Goal: Information Seeking & Learning: Find specific fact

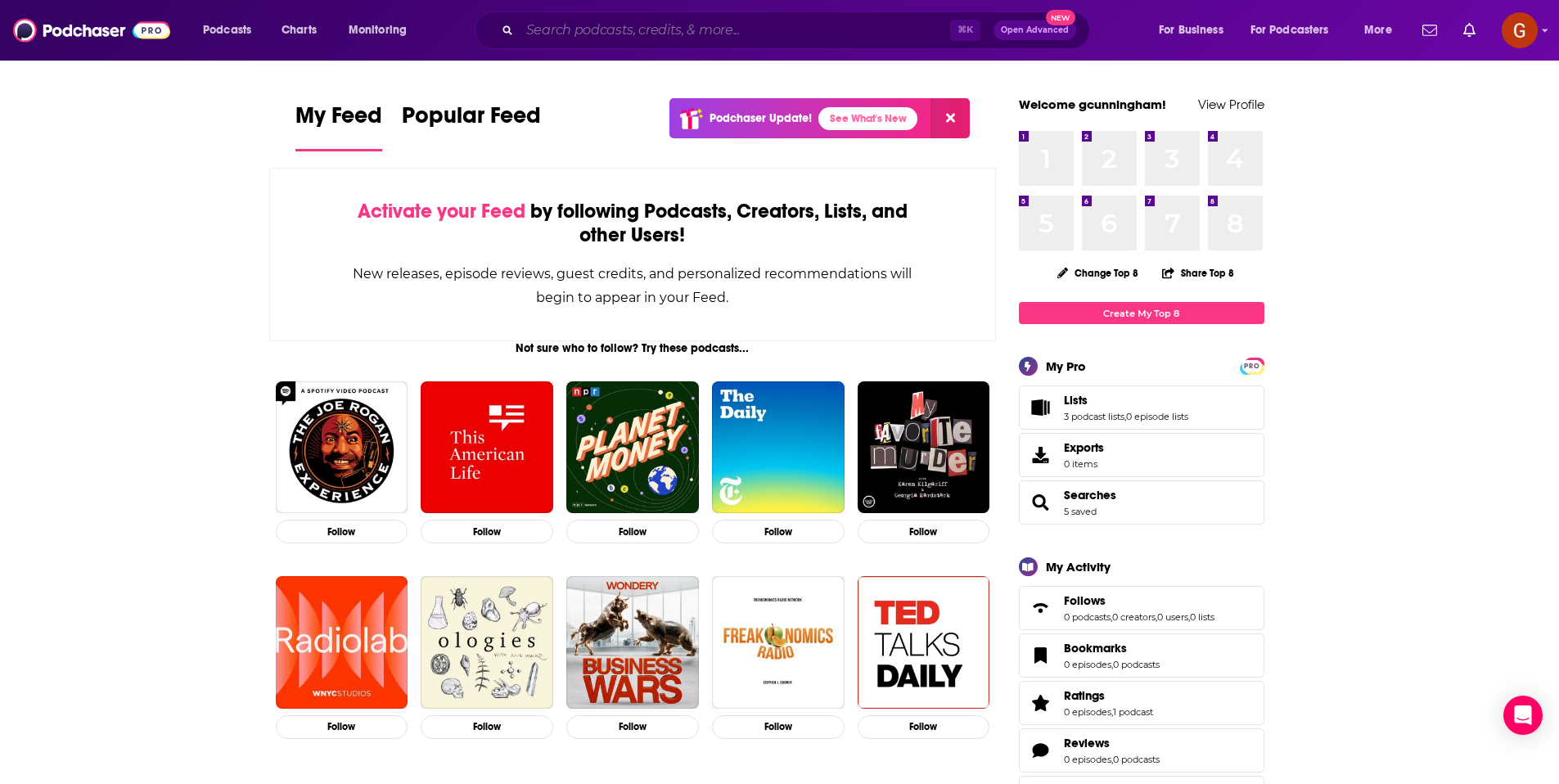
click at [784, 29] on input "Search podcasts, credits, & more..." at bounding box center [734, 31] width 430 height 26
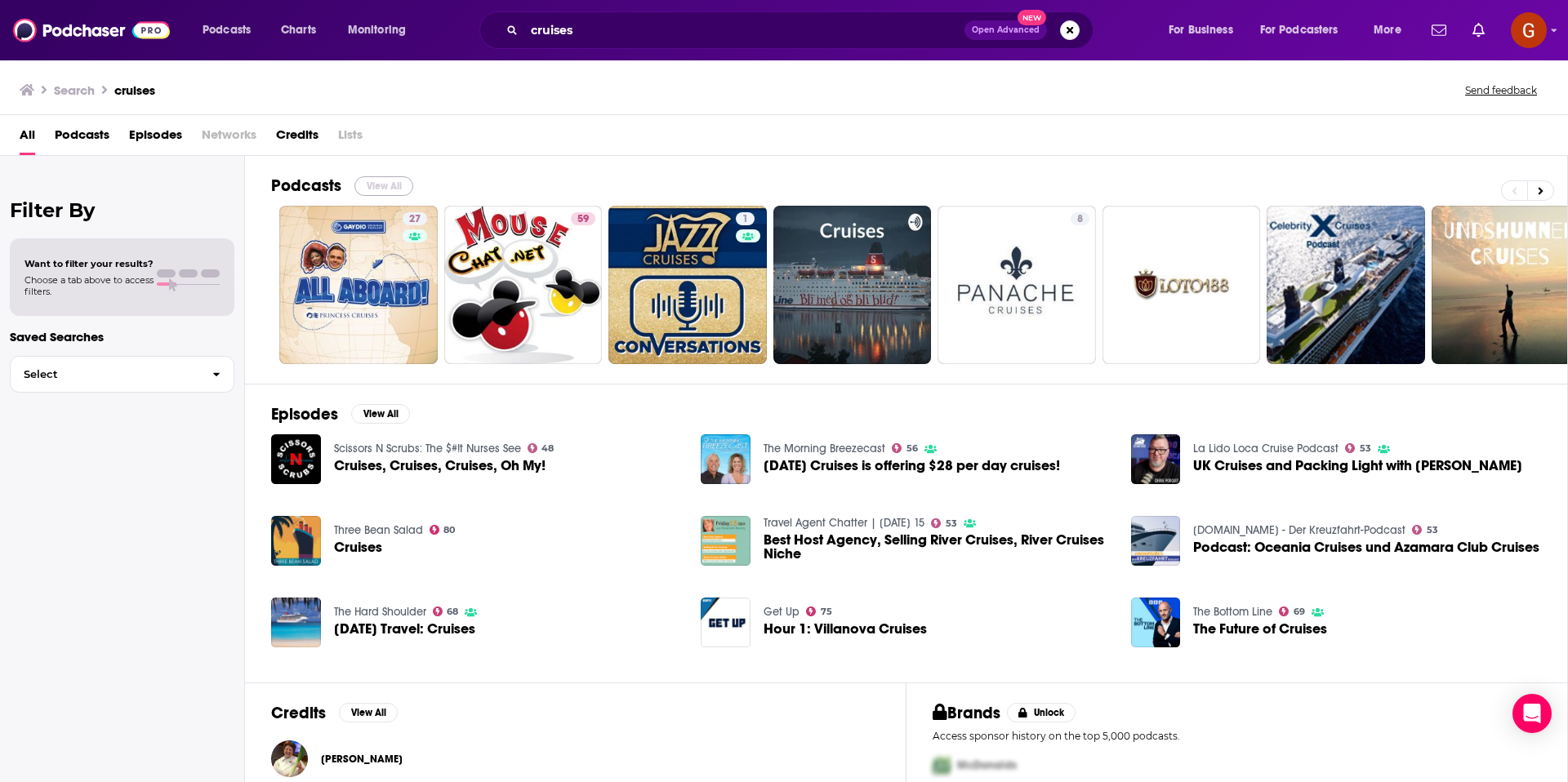
click at [399, 186] on button "View All" at bounding box center [383, 186] width 59 height 20
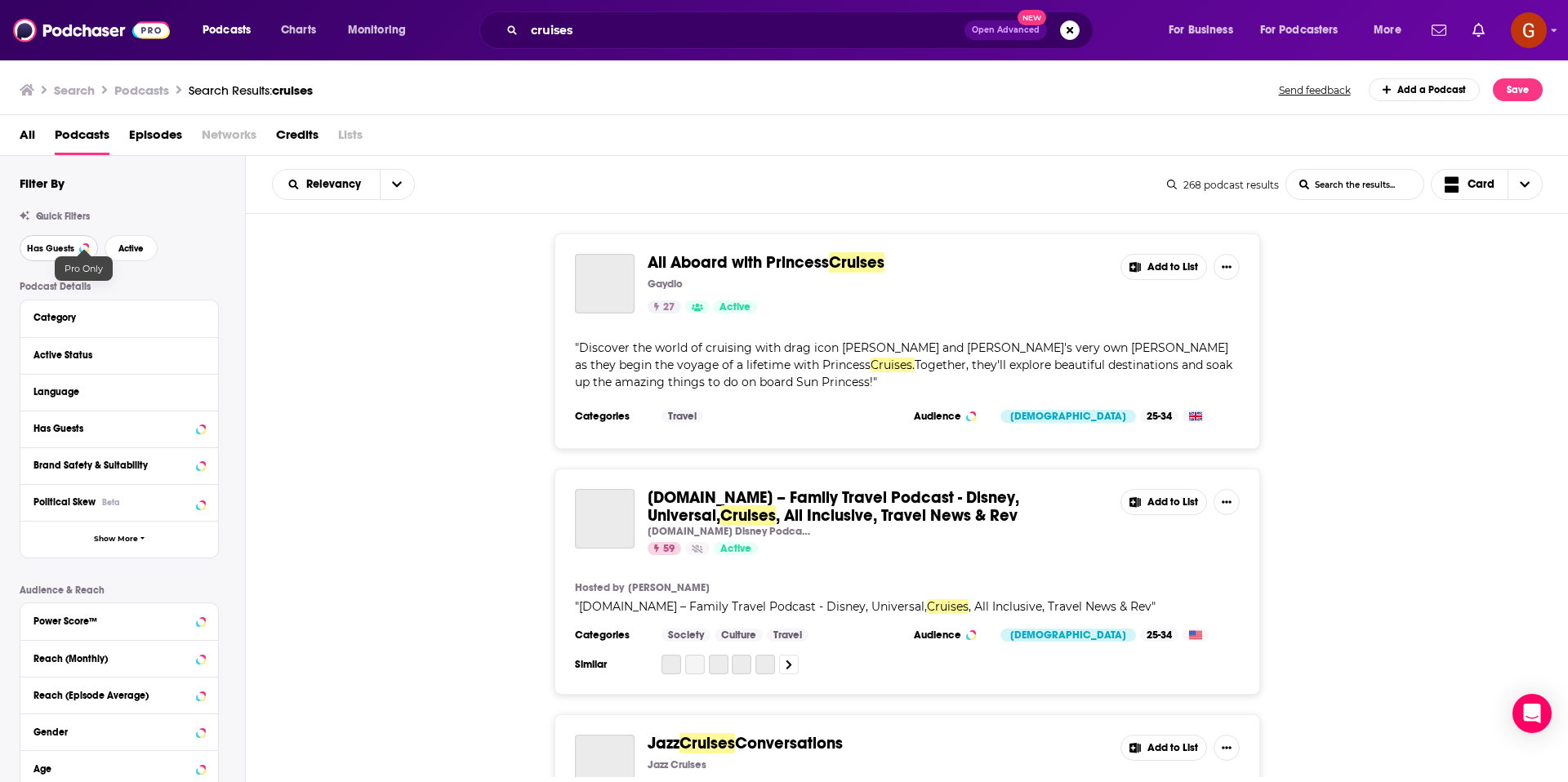
click at [81, 249] on div at bounding box center [84, 248] width 7 height 7
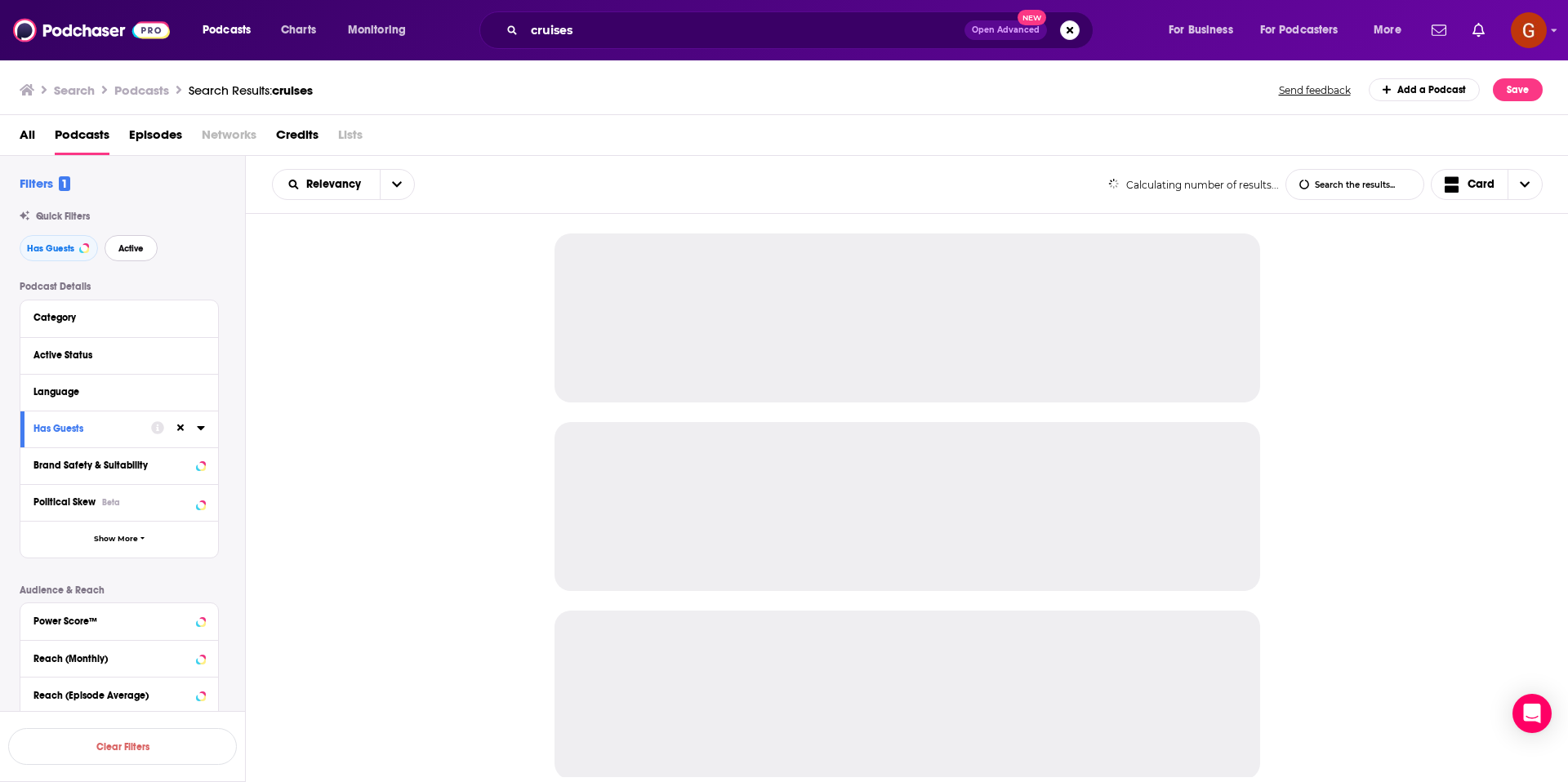
click at [120, 251] on span "Active" at bounding box center [130, 248] width 26 height 9
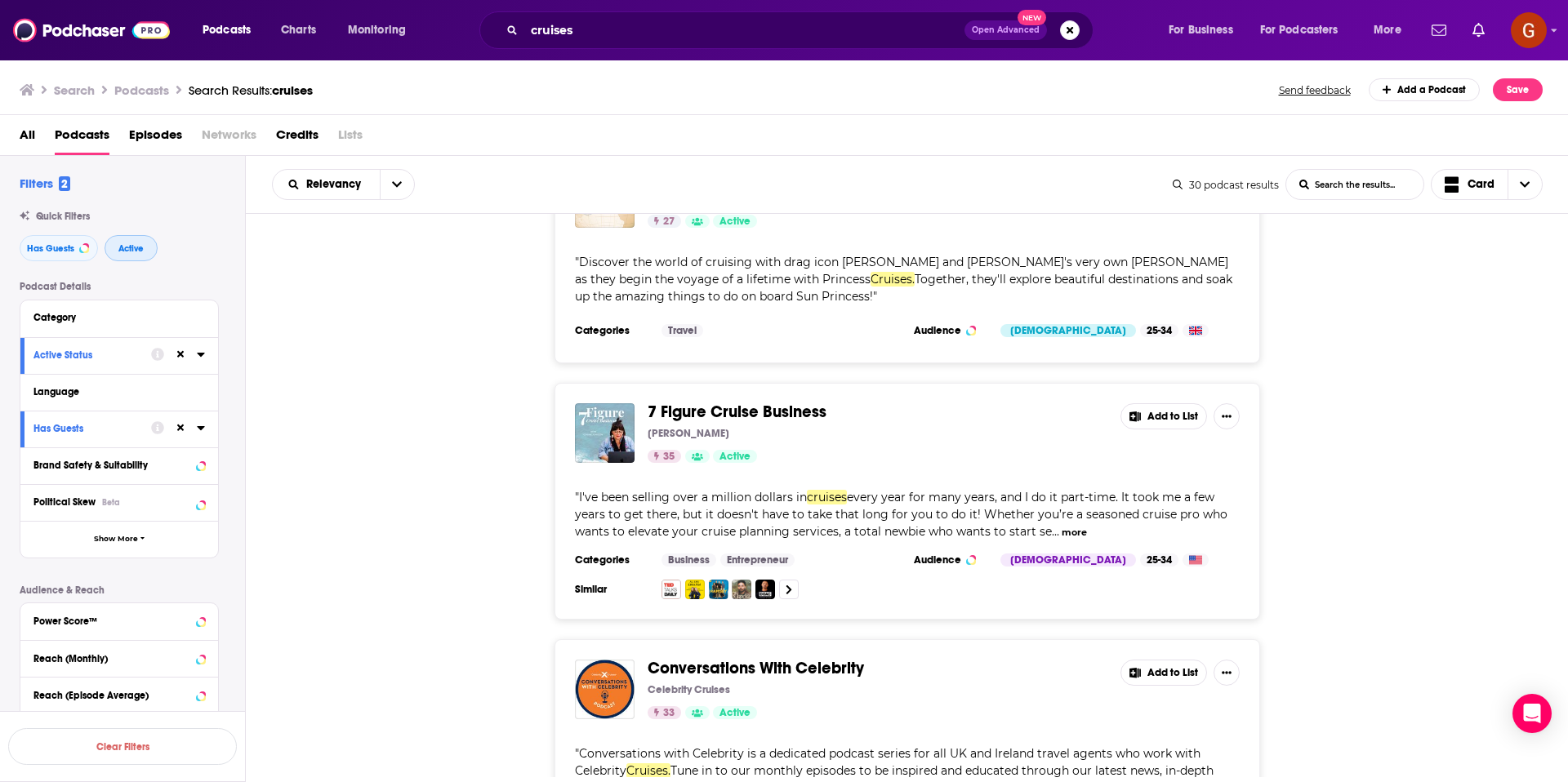
scroll to position [181, 0]
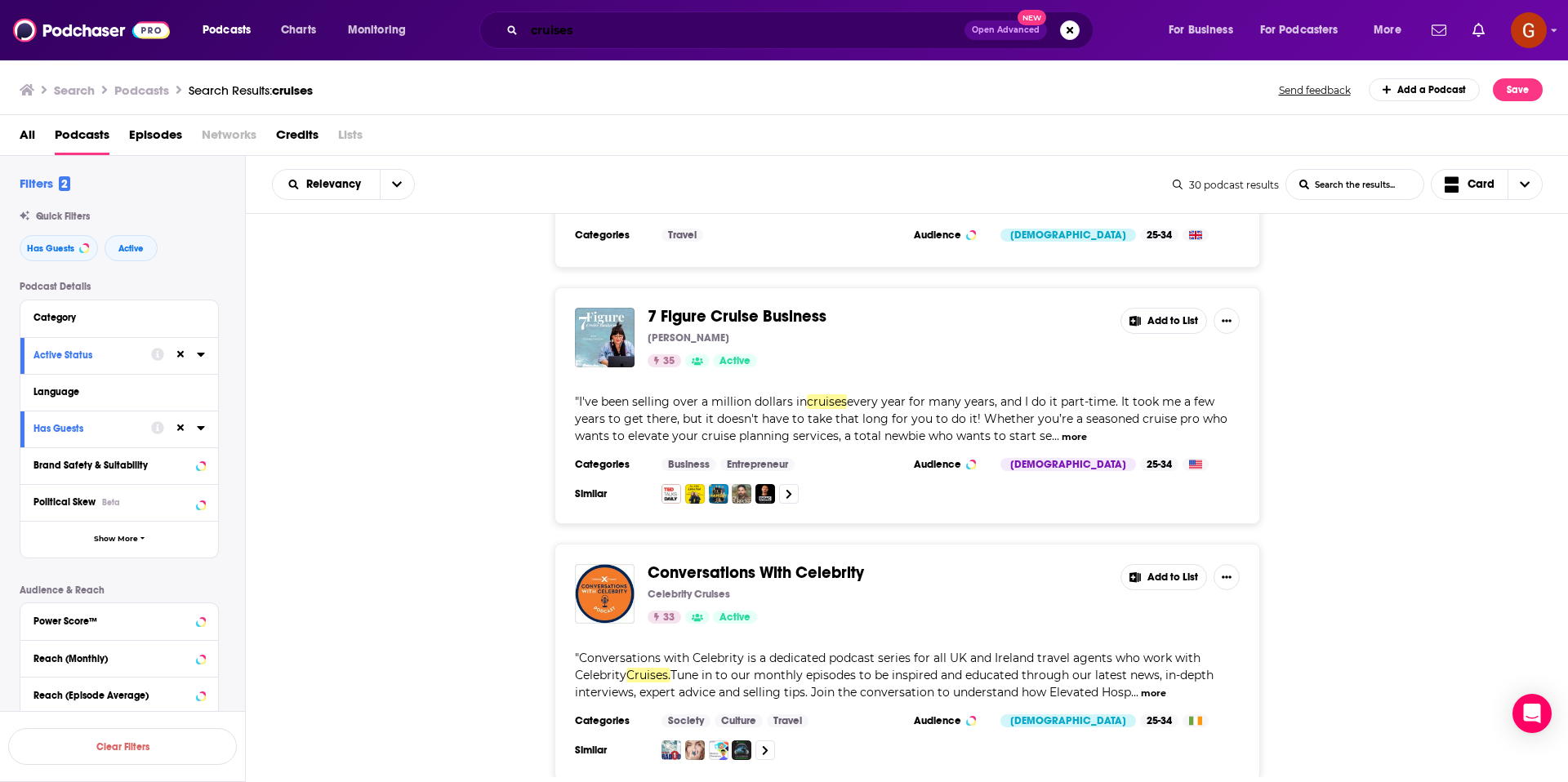
click at [666, 35] on input "cruises" at bounding box center [744, 31] width 440 height 26
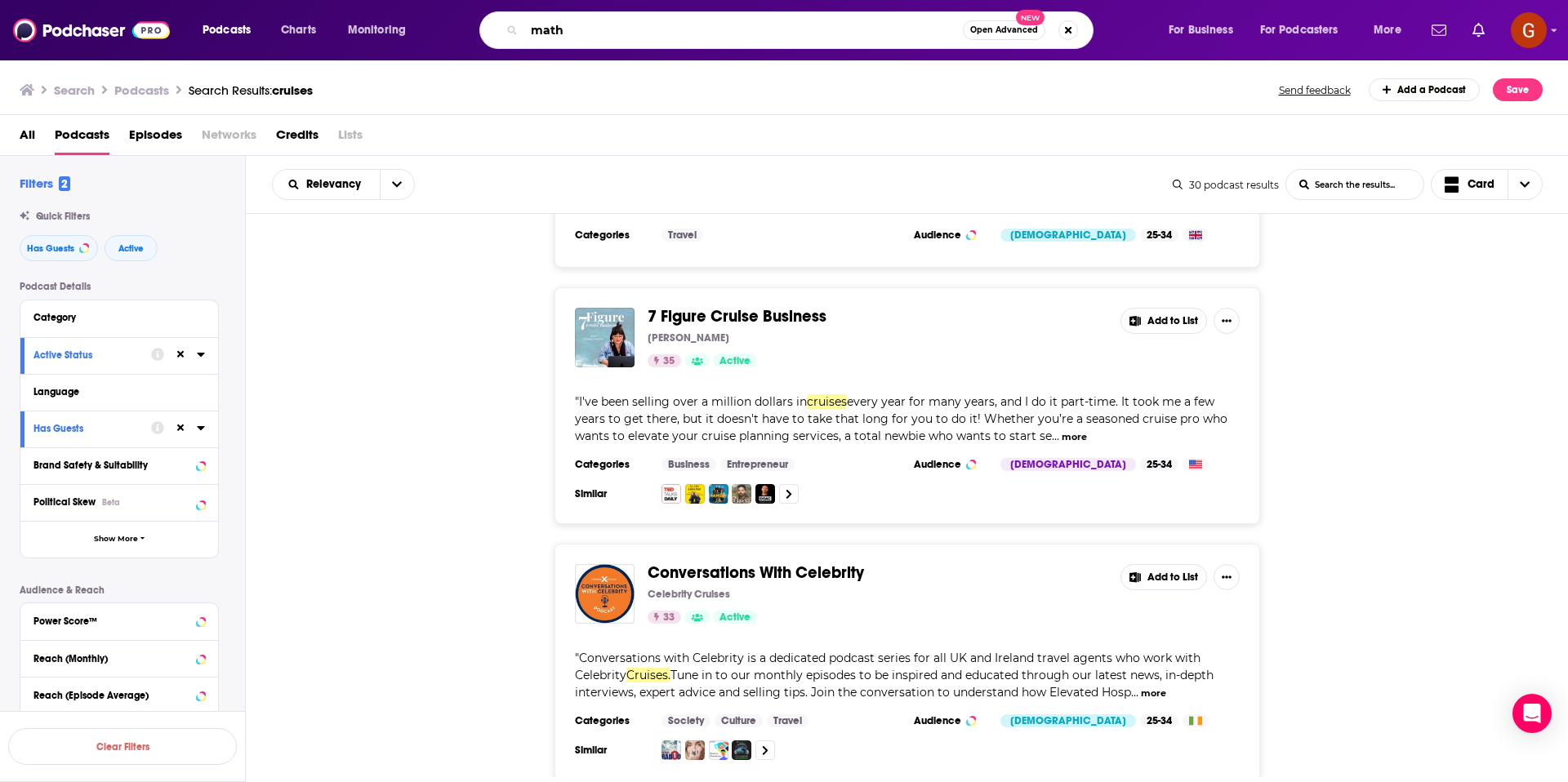
type input "math"
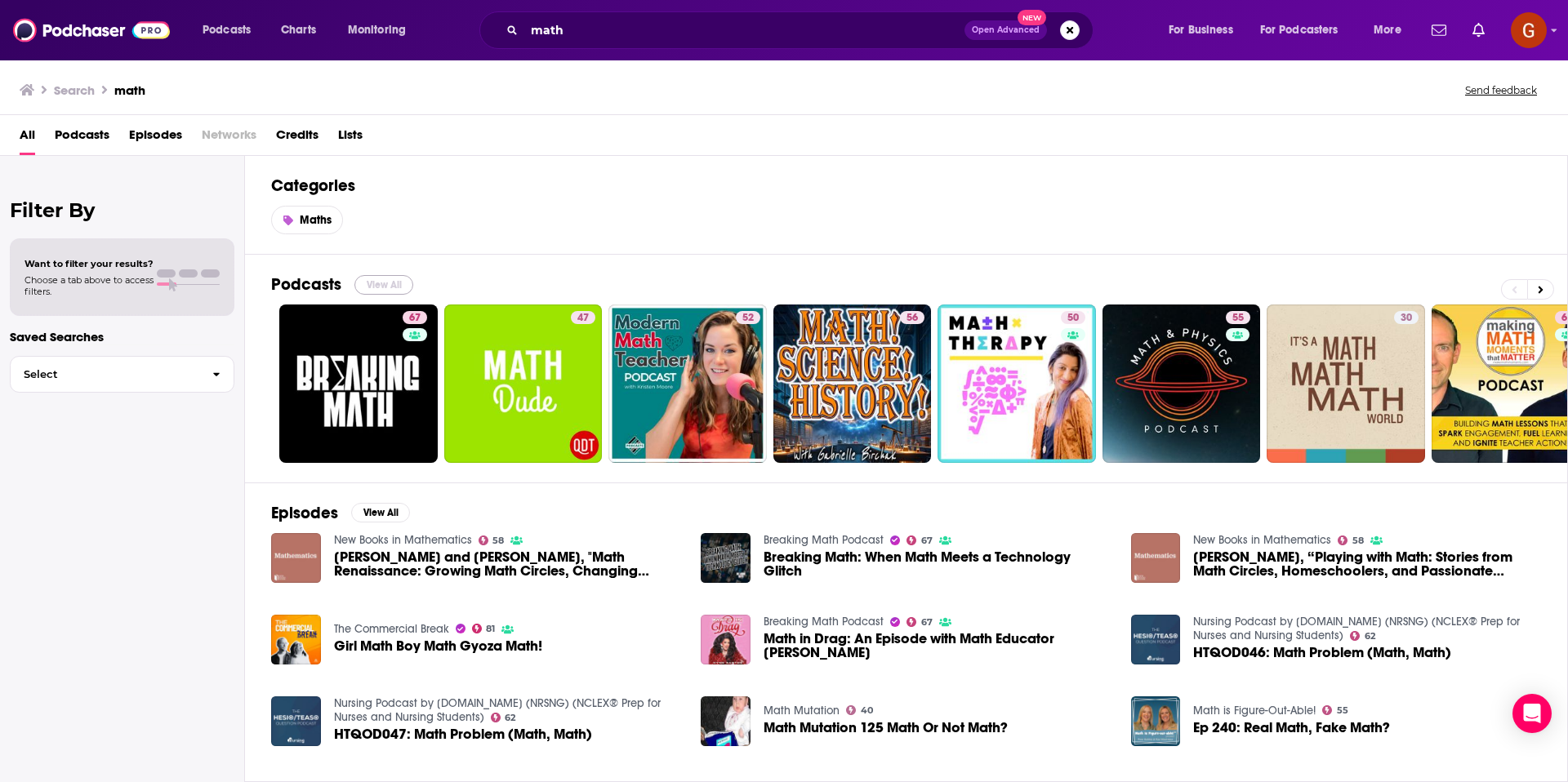
click at [371, 282] on button "View All" at bounding box center [383, 285] width 59 height 20
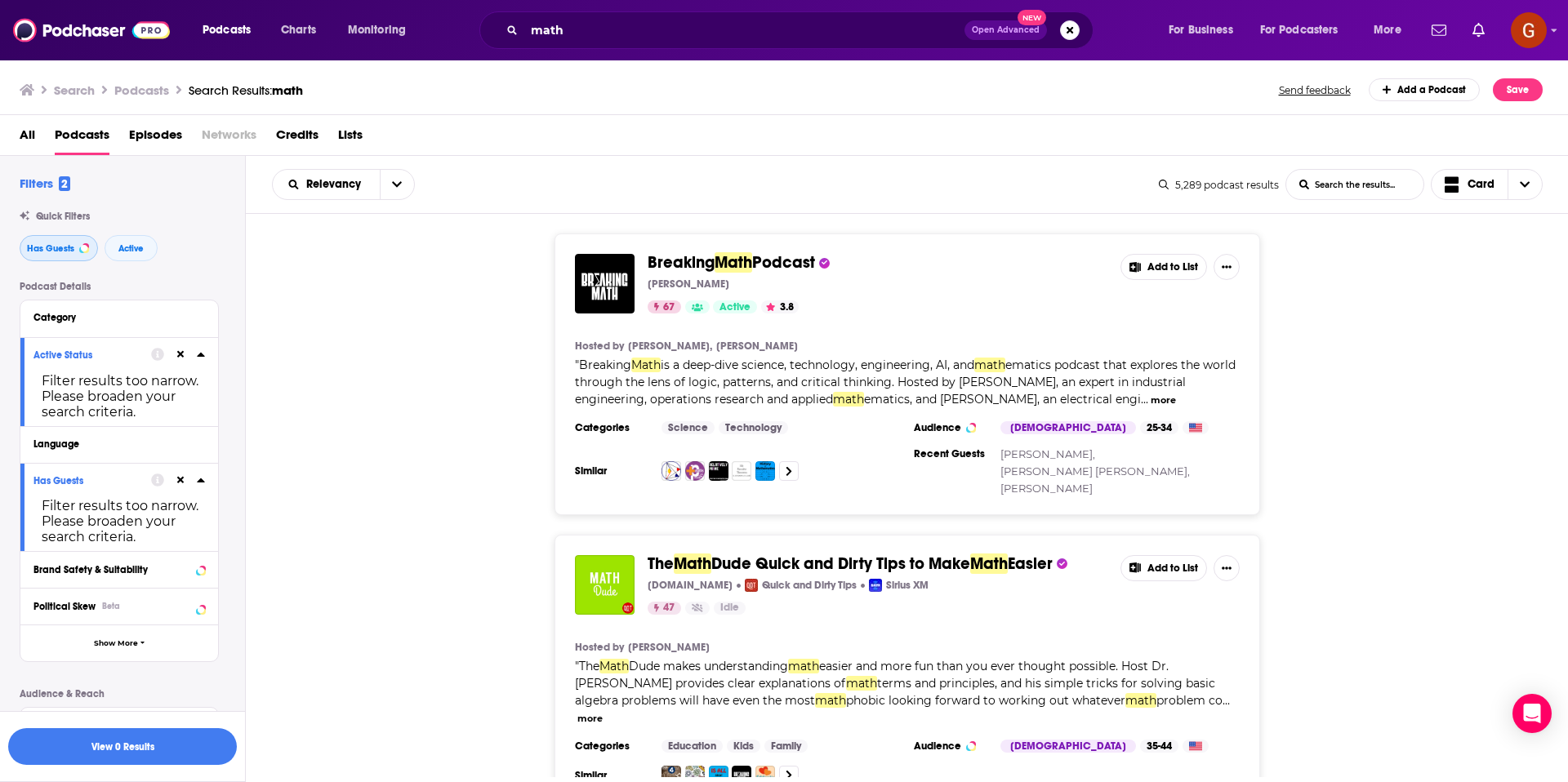
click at [50, 252] on span "Has Guests" at bounding box center [50, 248] width 47 height 9
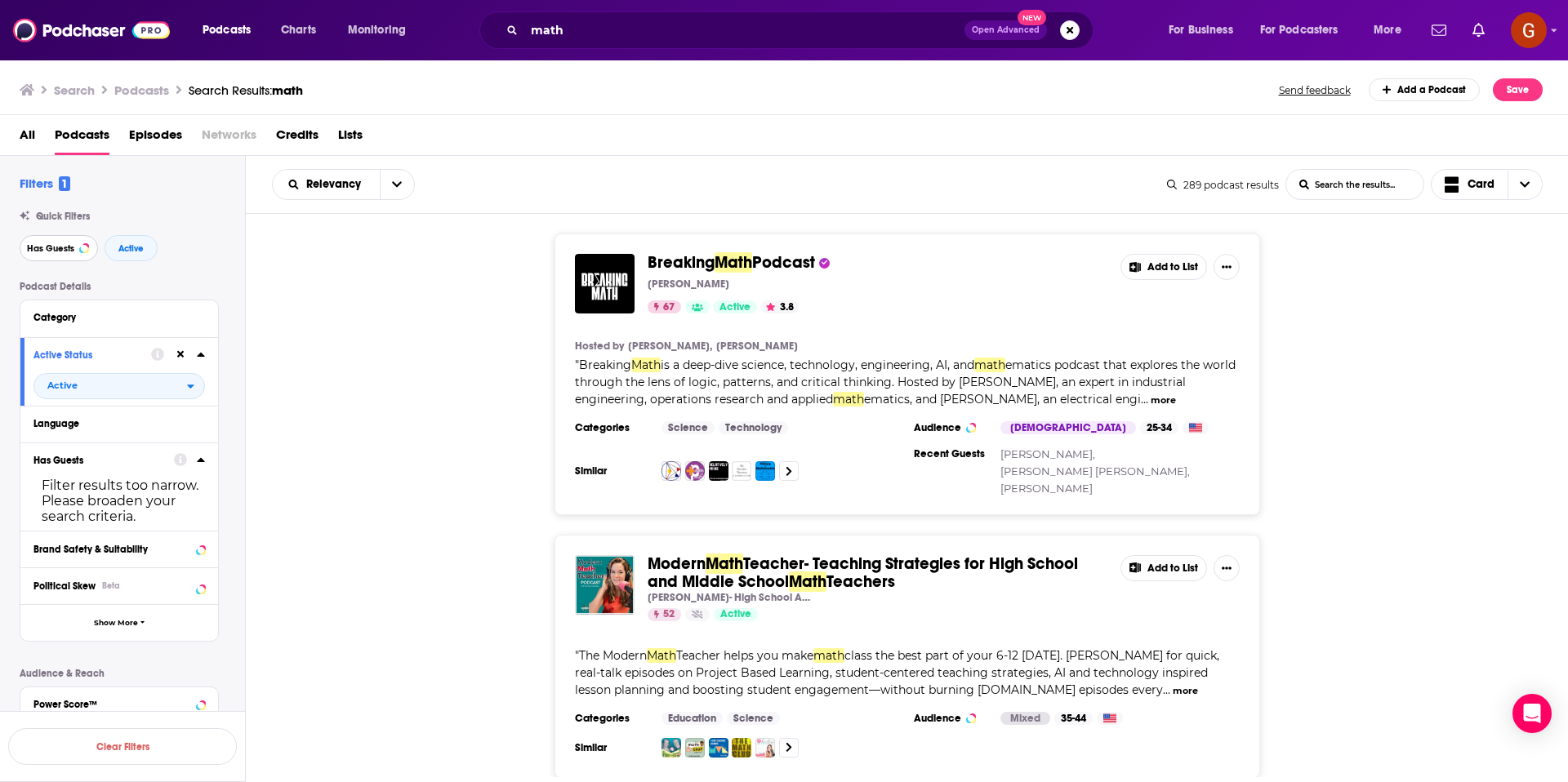
click at [54, 252] on span "Has Guests" at bounding box center [50, 248] width 47 height 9
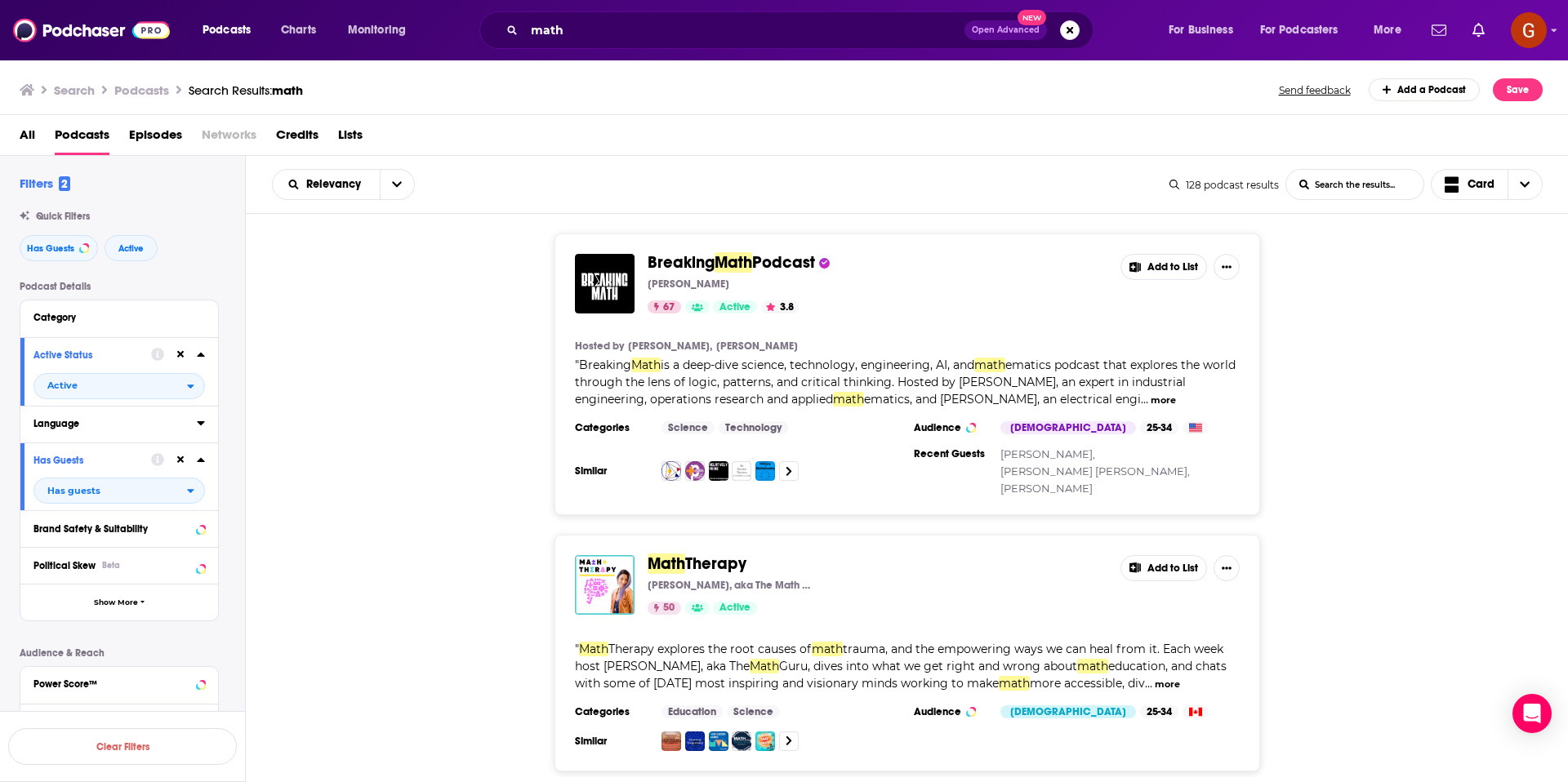
click at [200, 425] on icon at bounding box center [200, 423] width 7 height 4
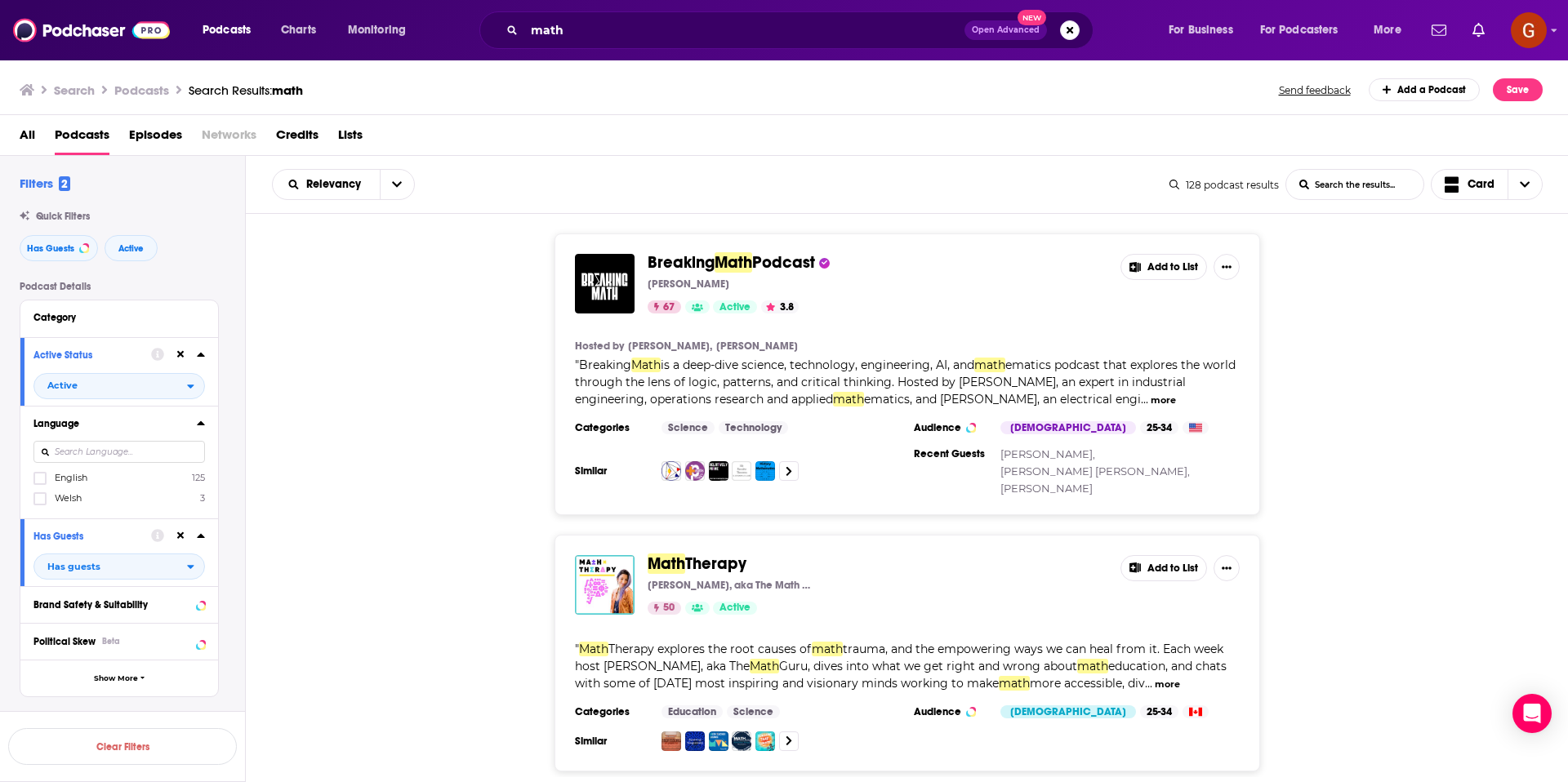
click at [49, 483] on label "English 125" at bounding box center [120, 478] width 172 height 14
click at [40, 483] on input "multiSelectOption-en-0" at bounding box center [40, 483] width 0 height 0
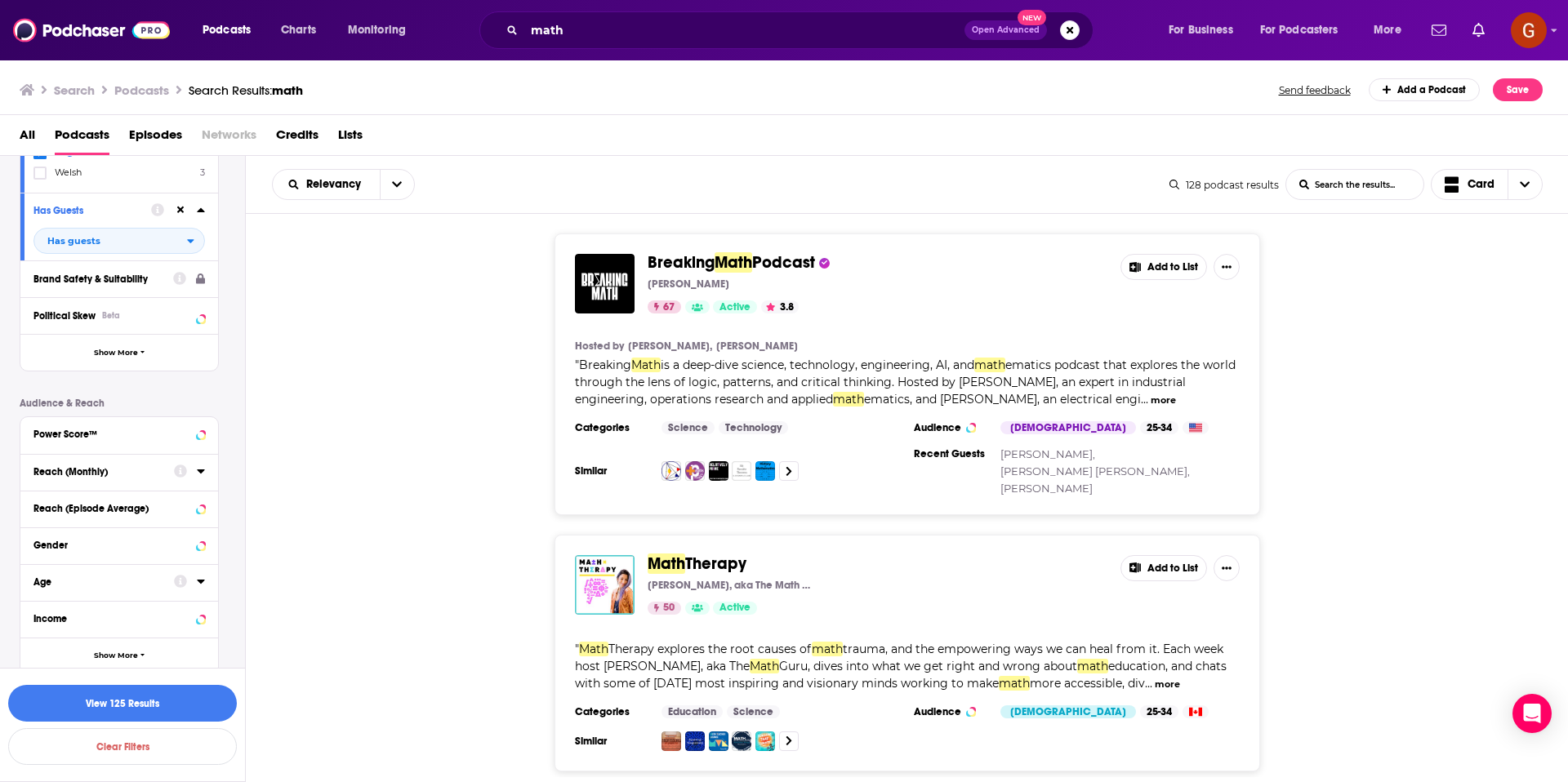
scroll to position [345, 0]
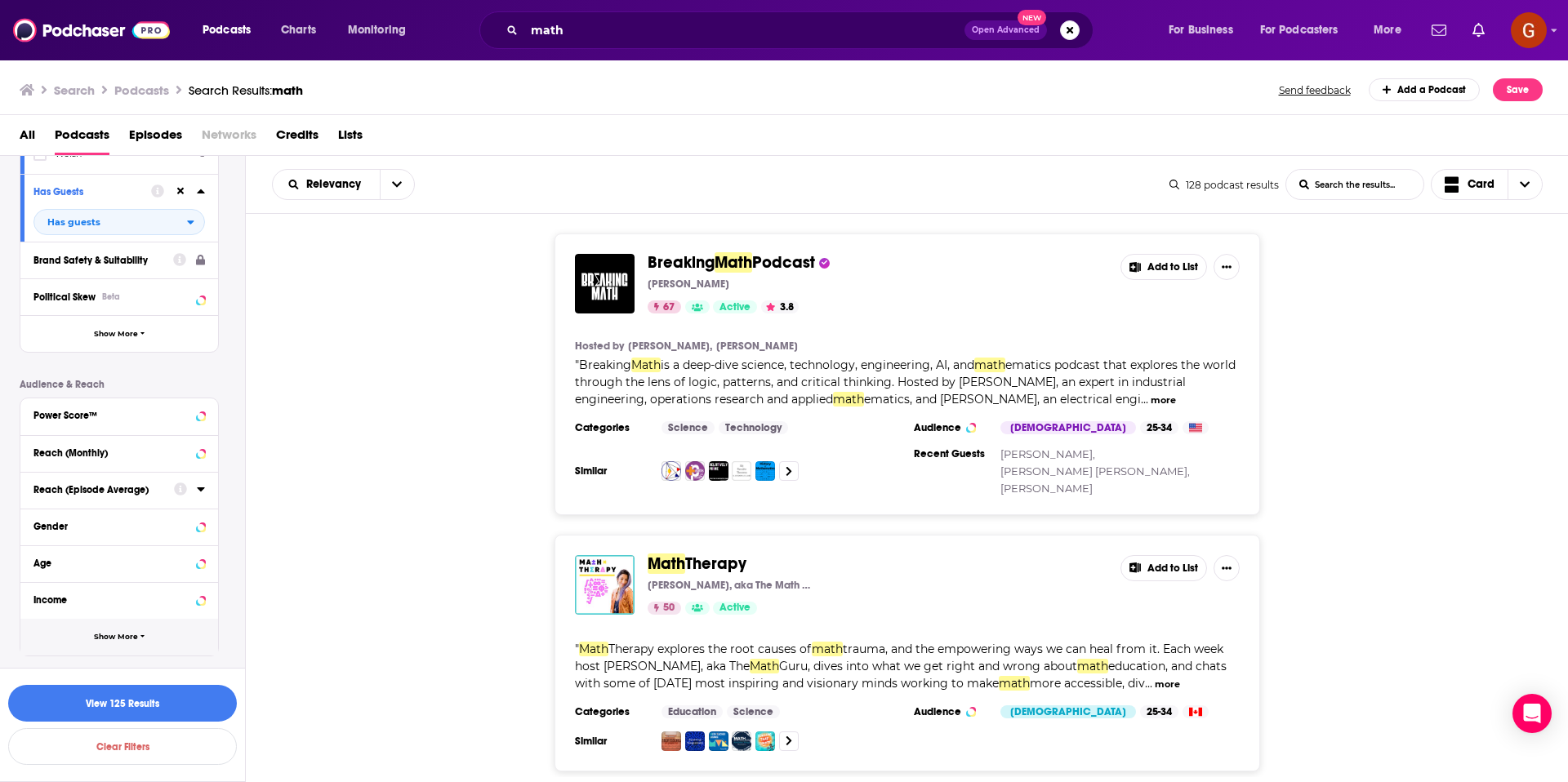
click at [112, 642] on button "Show More" at bounding box center [119, 637] width 197 height 37
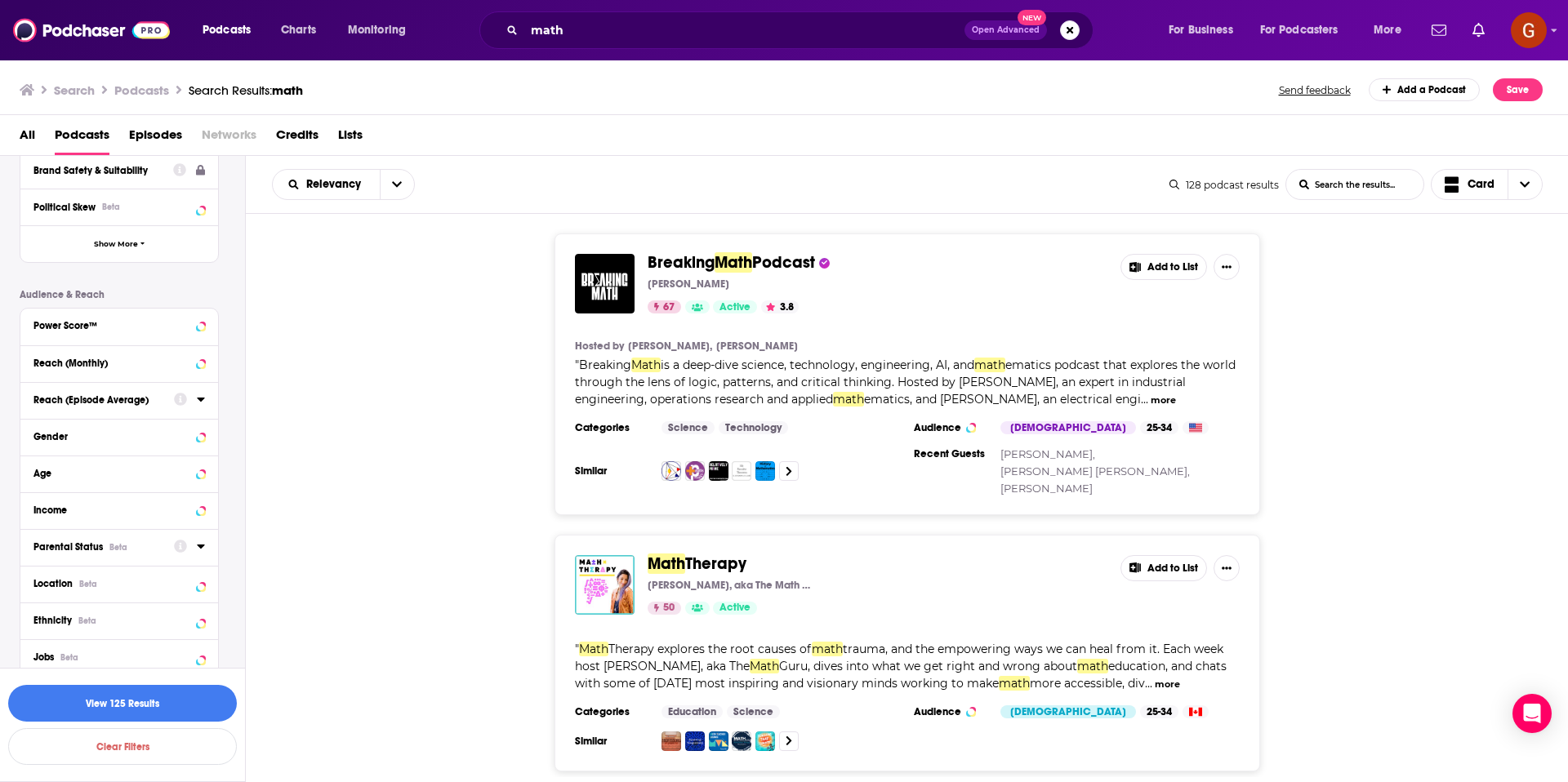
scroll to position [601, 0]
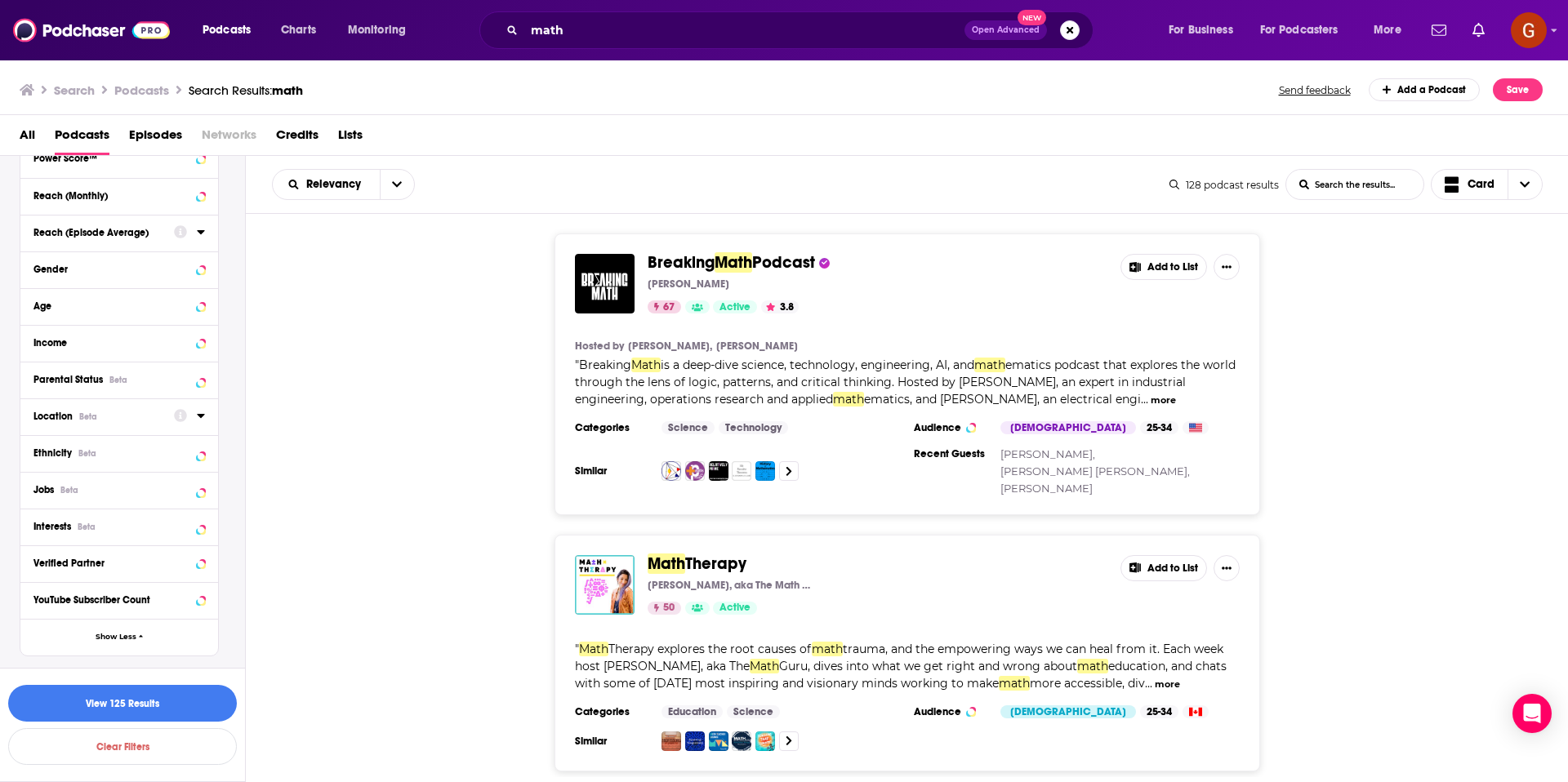
click at [196, 422] on div at bounding box center [190, 416] width 31 height 21
click at [198, 419] on icon at bounding box center [201, 416] width 8 height 13
click at [39, 484] on icon at bounding box center [40, 488] width 10 height 10
click at [163, 695] on button "View 112 Results" at bounding box center [122, 703] width 229 height 37
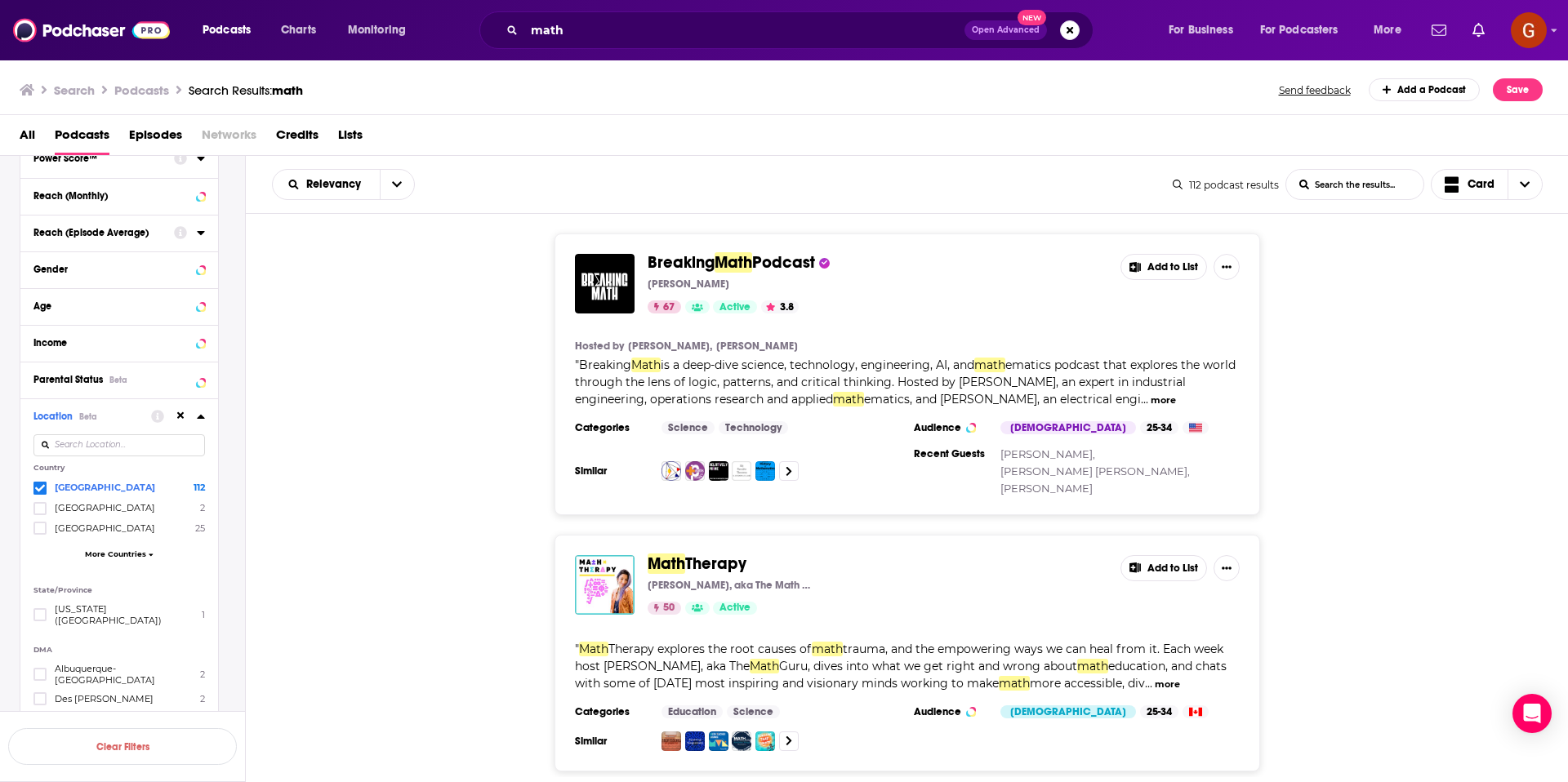
click at [773, 262] on span "Podcast" at bounding box center [783, 262] width 63 height 21
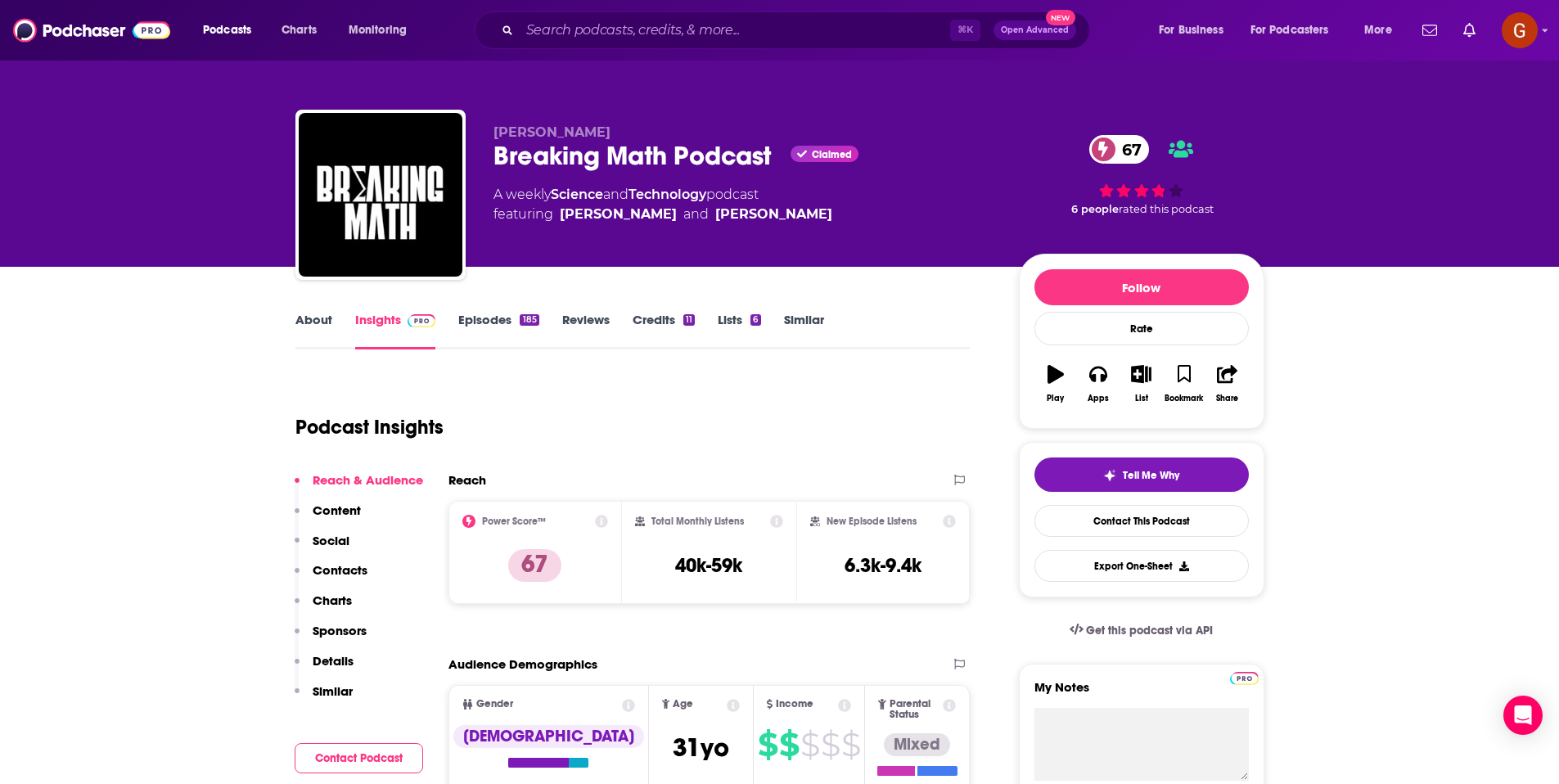
click at [565, 160] on div "Breaking Math Podcast Claimed 67" at bounding box center [744, 155] width 500 height 32
copy div "Breaking Math Podcast"
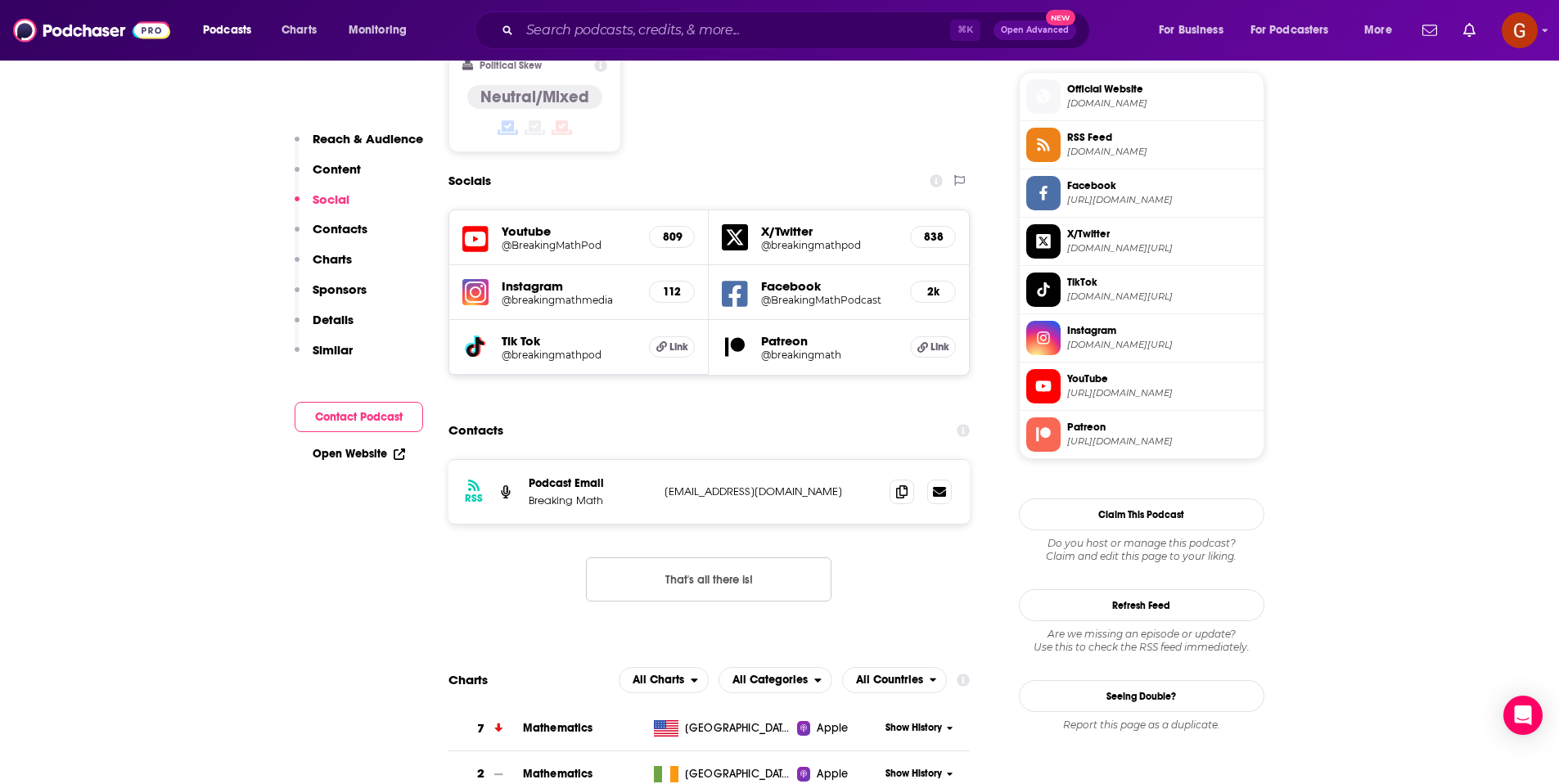
scroll to position [1317, 0]
click at [897, 484] on icon at bounding box center [901, 490] width 12 height 13
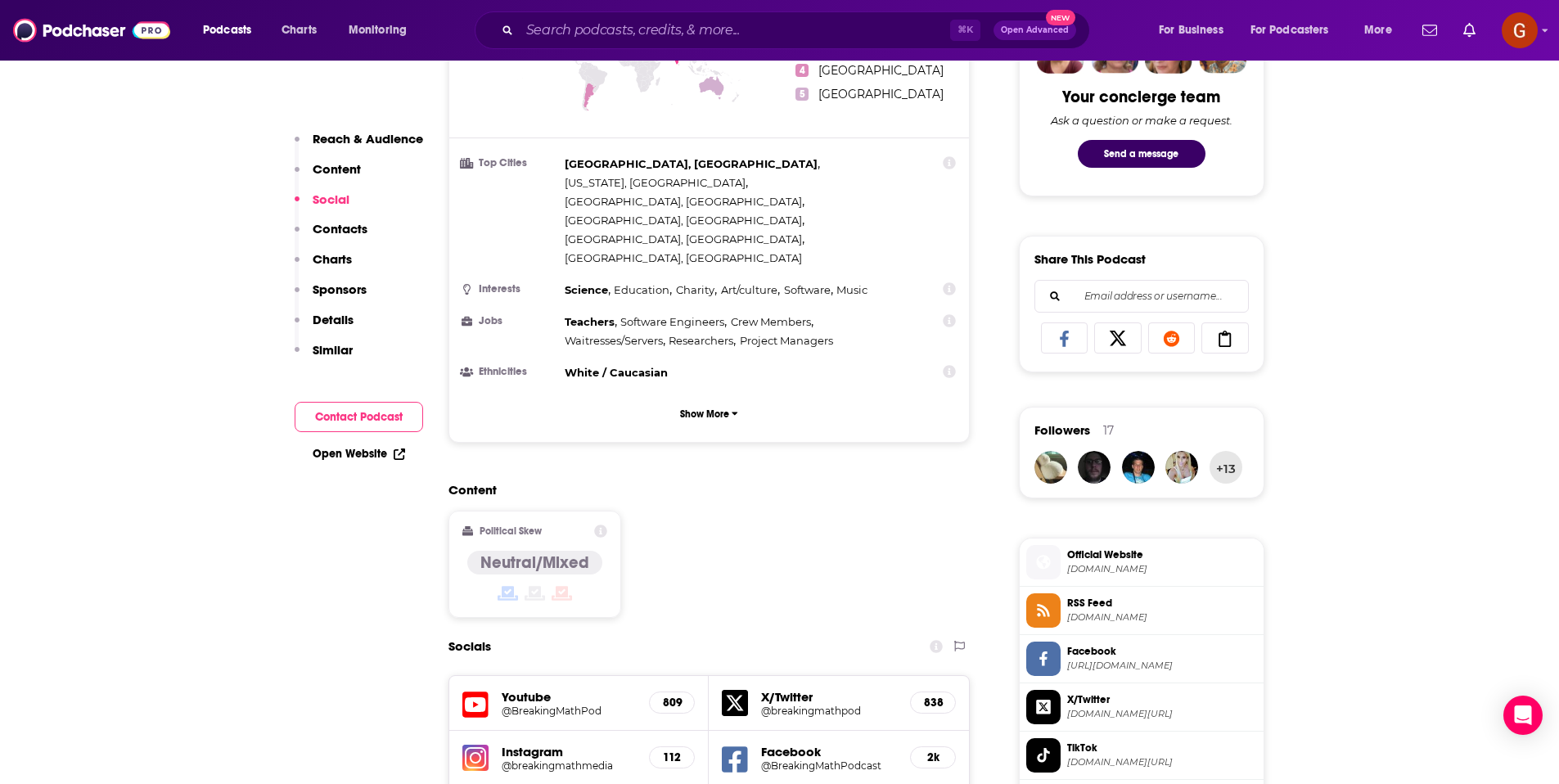
scroll to position [514, 0]
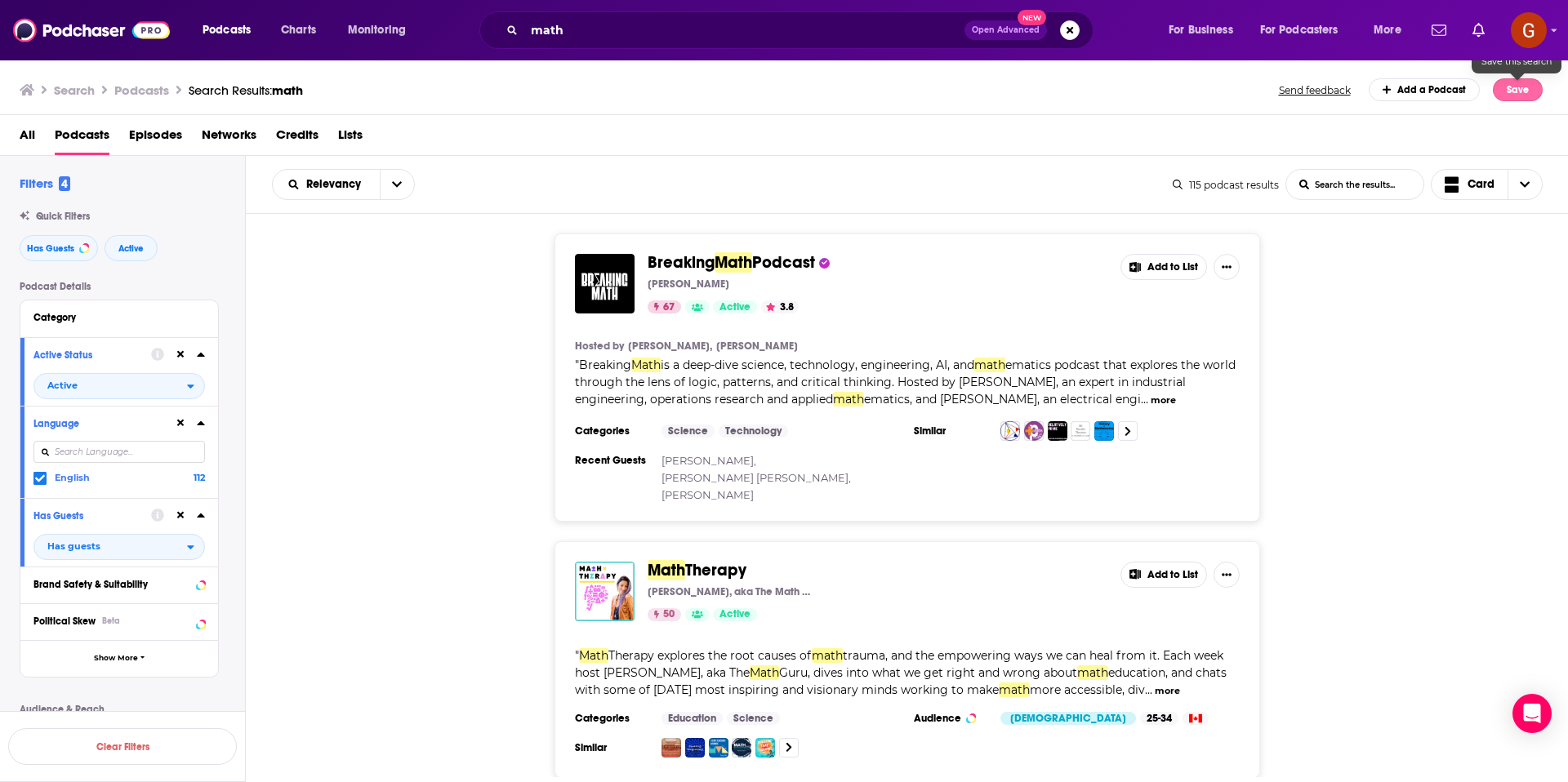
click at [1501, 89] on button "Save" at bounding box center [1518, 90] width 50 height 23
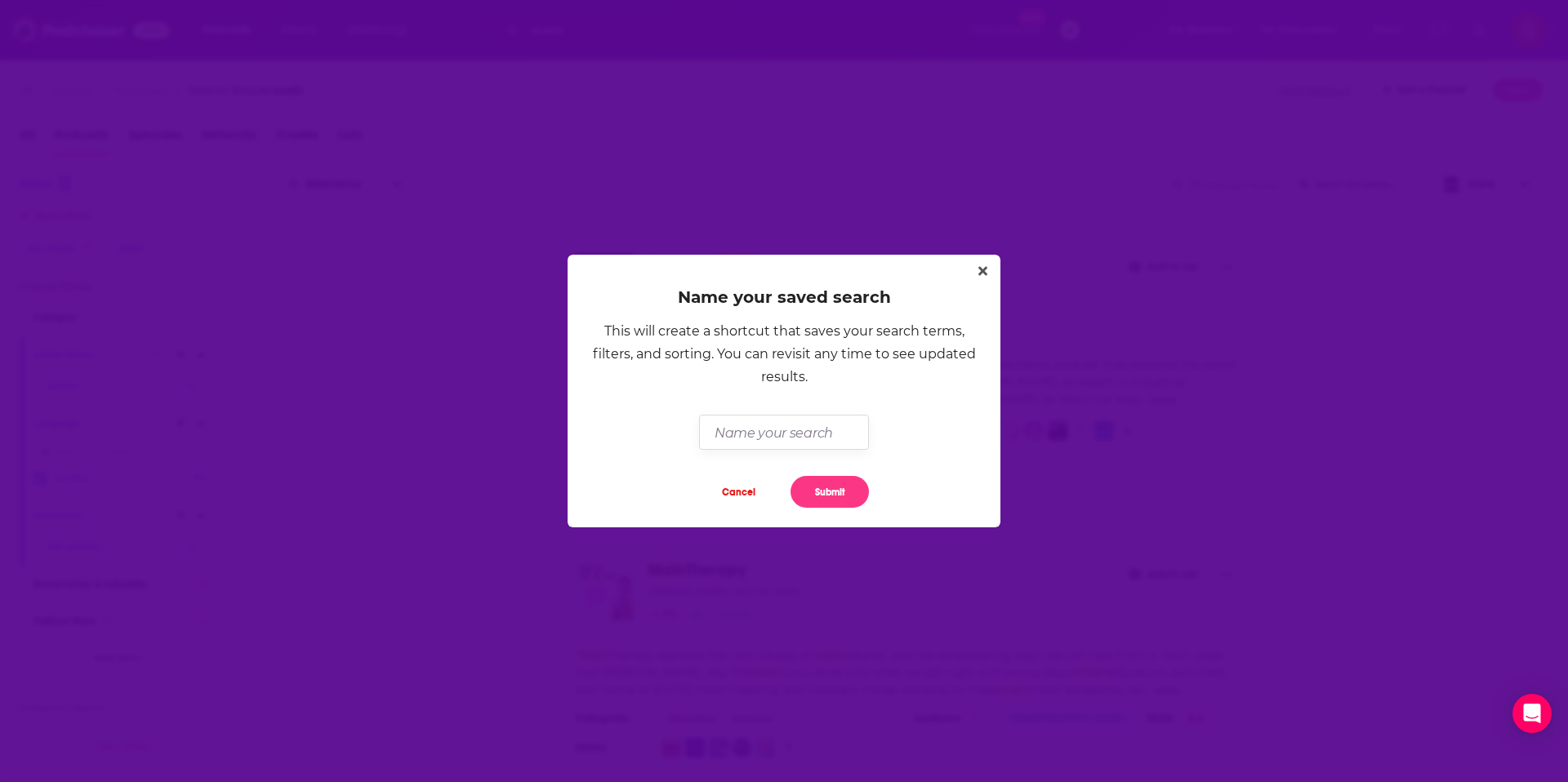
click at [815, 434] on input "Dialog" at bounding box center [783, 432] width 169 height 35
type input "[PERSON_NAME]"
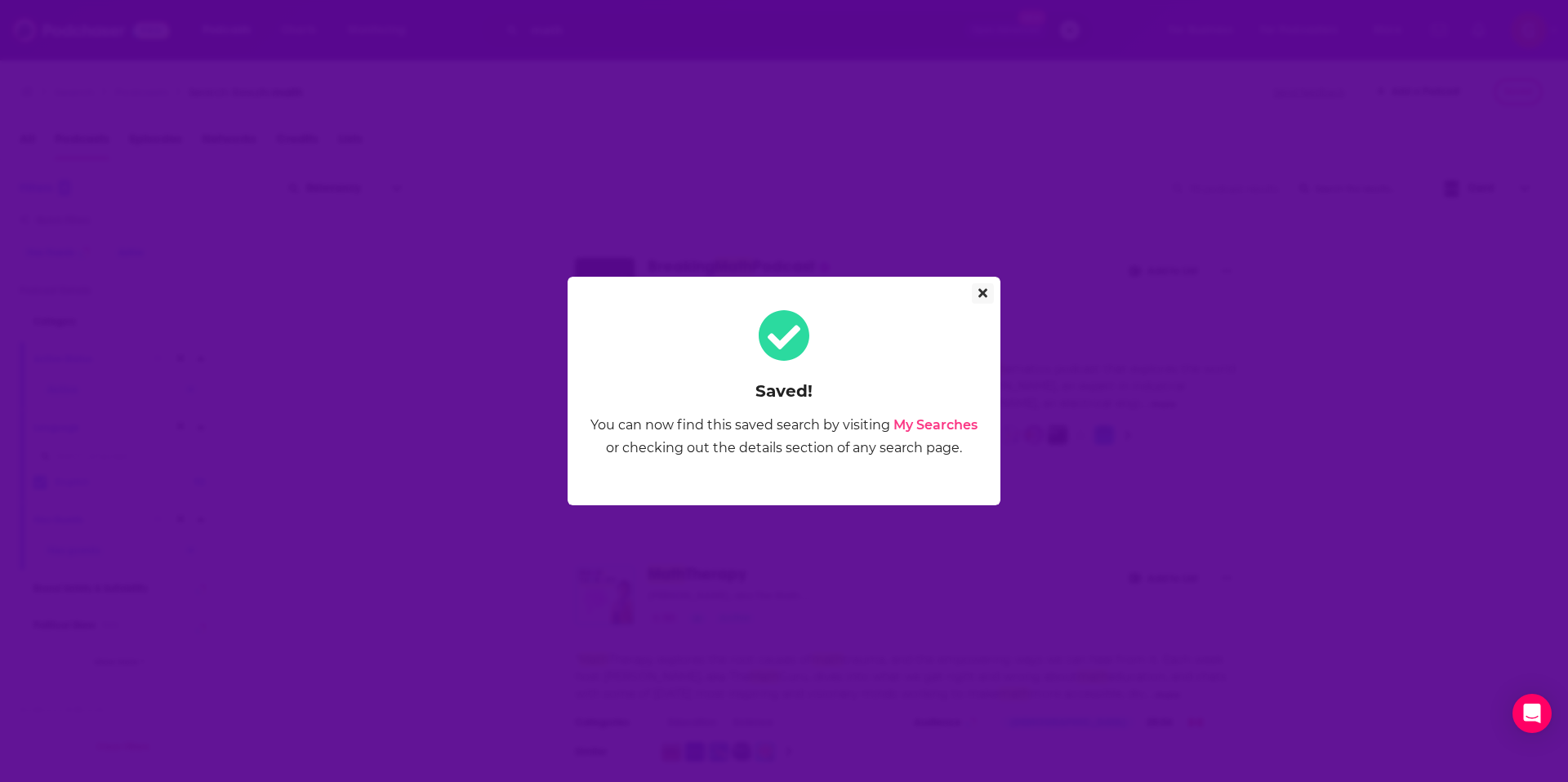
click at [982, 292] on icon "Close" at bounding box center [982, 293] width 9 height 9
